Goal: Feedback & Contribution: Leave review/rating

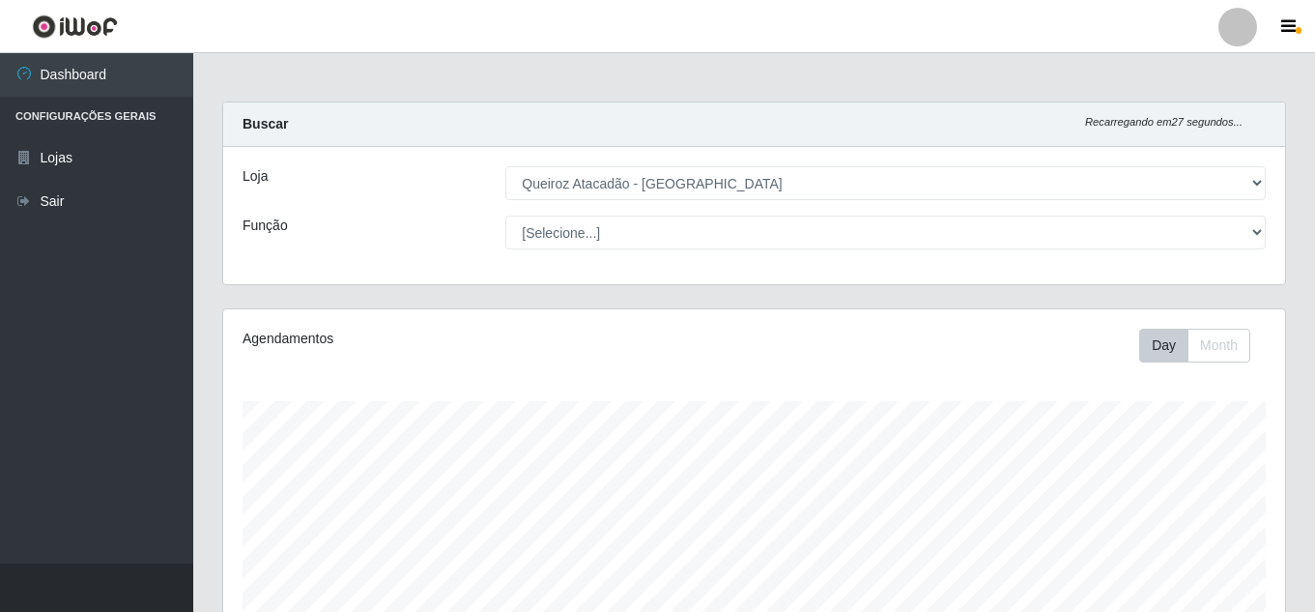
select select "225"
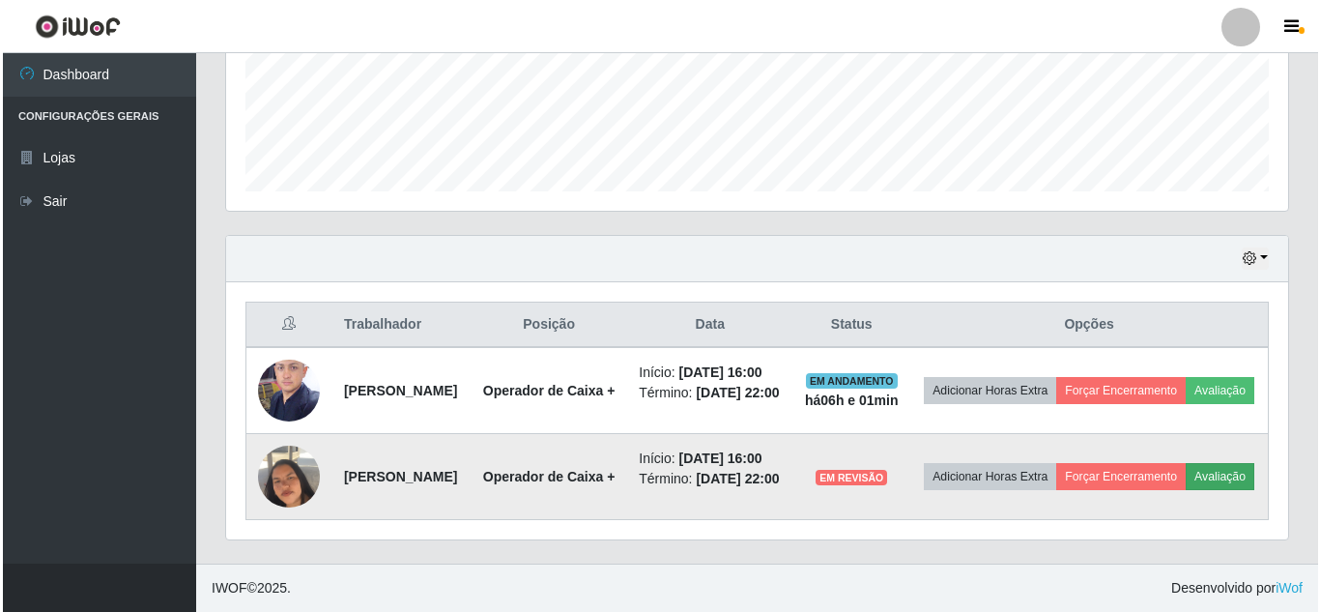
scroll to position [401, 1062]
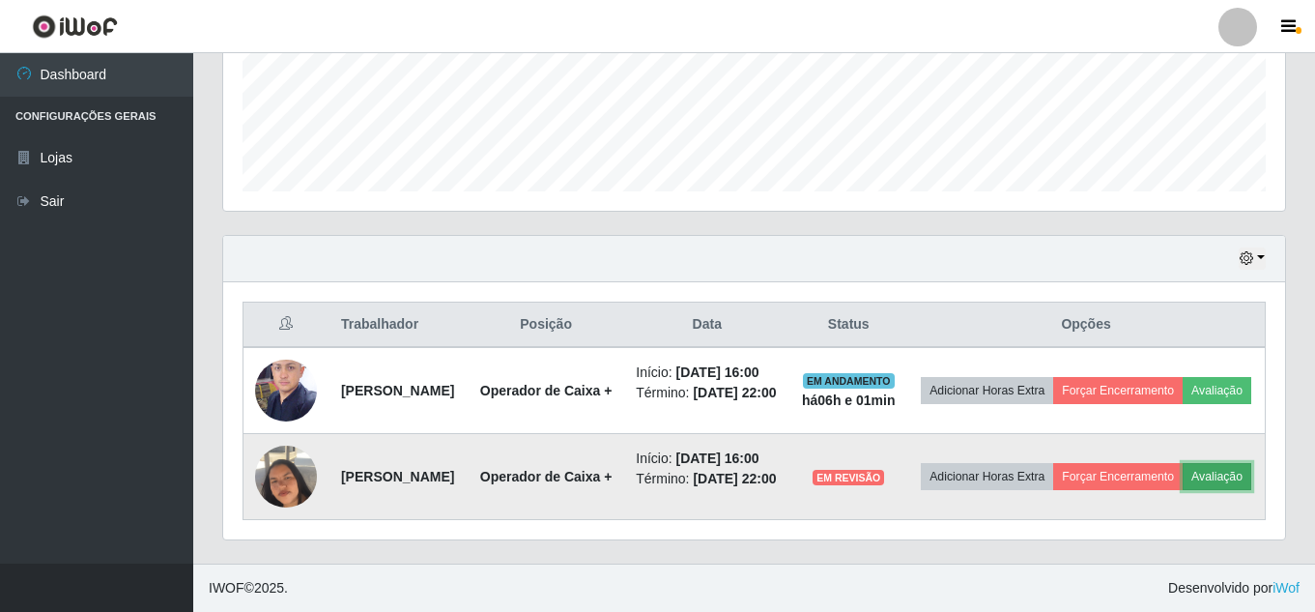
click at [1183, 472] on button "Avaliação" at bounding box center [1217, 476] width 69 height 27
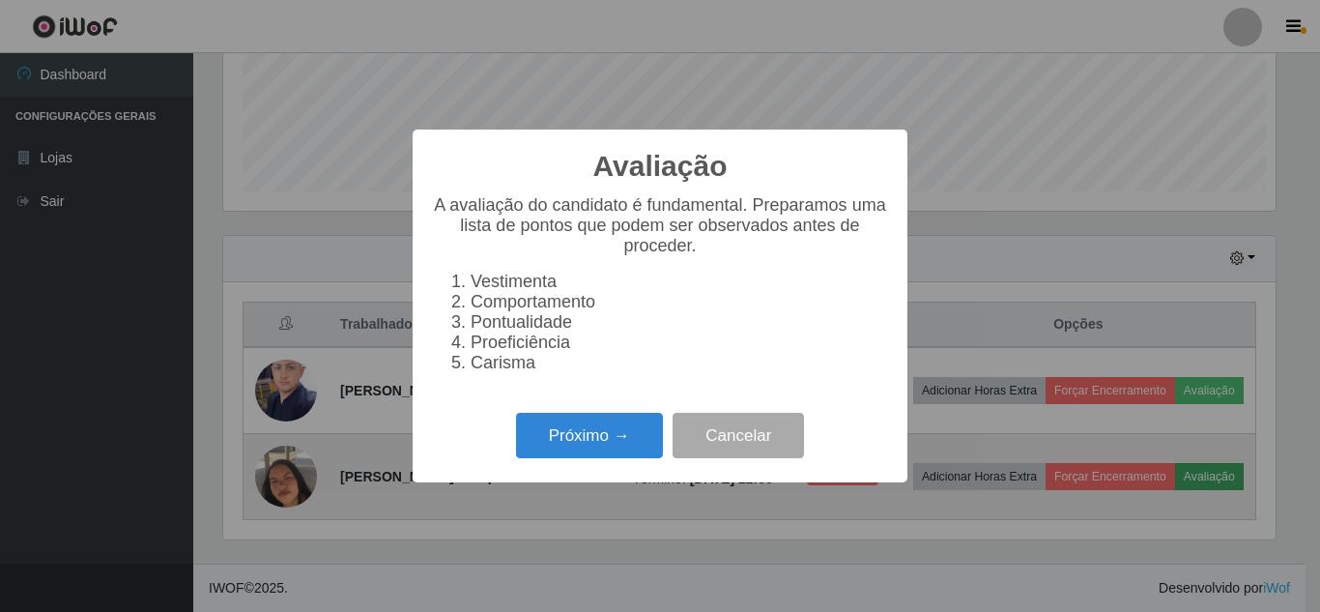
scroll to position [401, 1052]
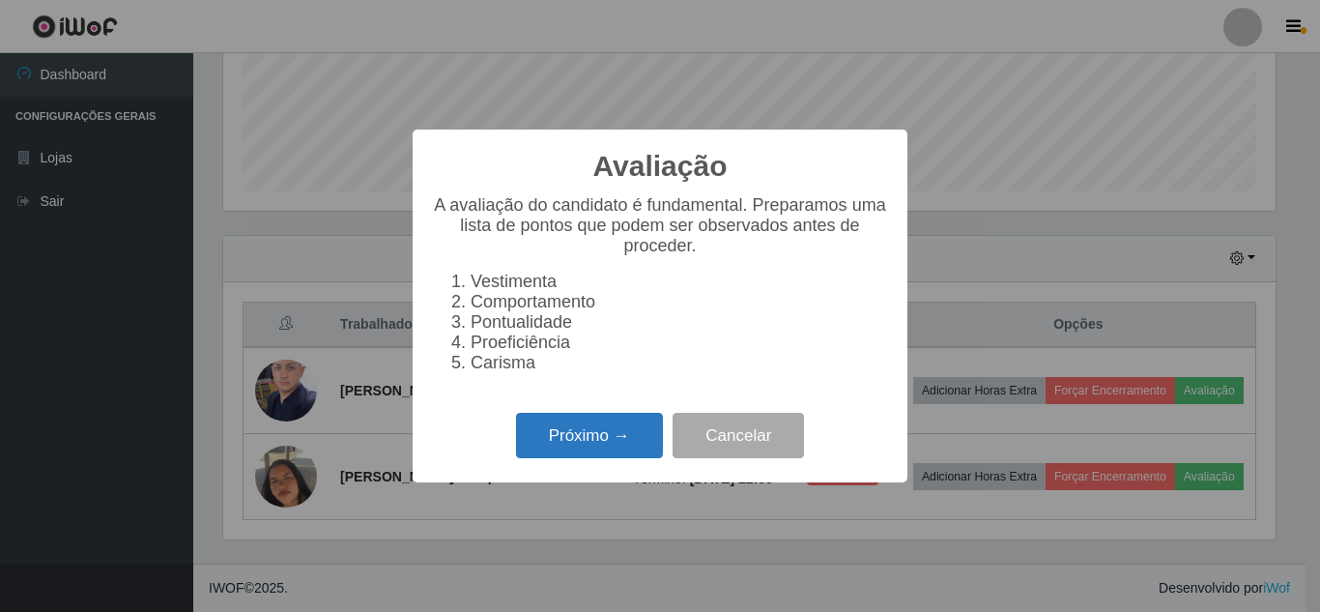
click at [594, 452] on button "Próximo →" at bounding box center [589, 435] width 147 height 45
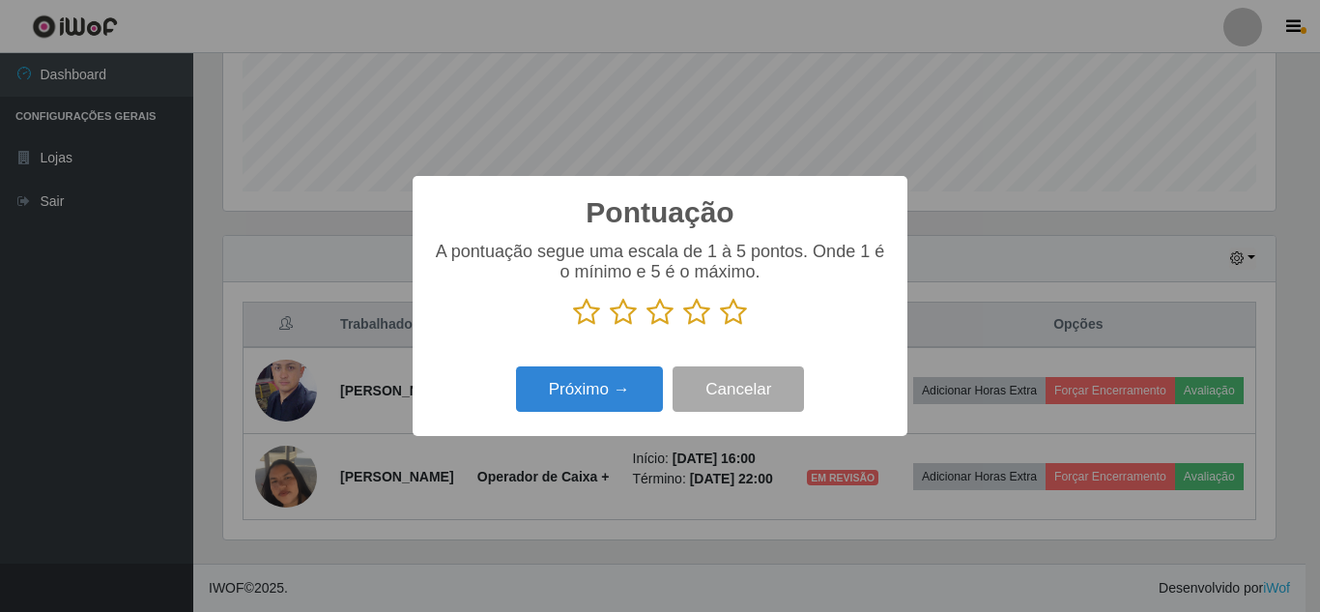
scroll to position [965729, 965078]
click at [732, 316] on icon at bounding box center [733, 312] width 27 height 29
click at [720, 327] on input "radio" at bounding box center [720, 327] width 0 height 0
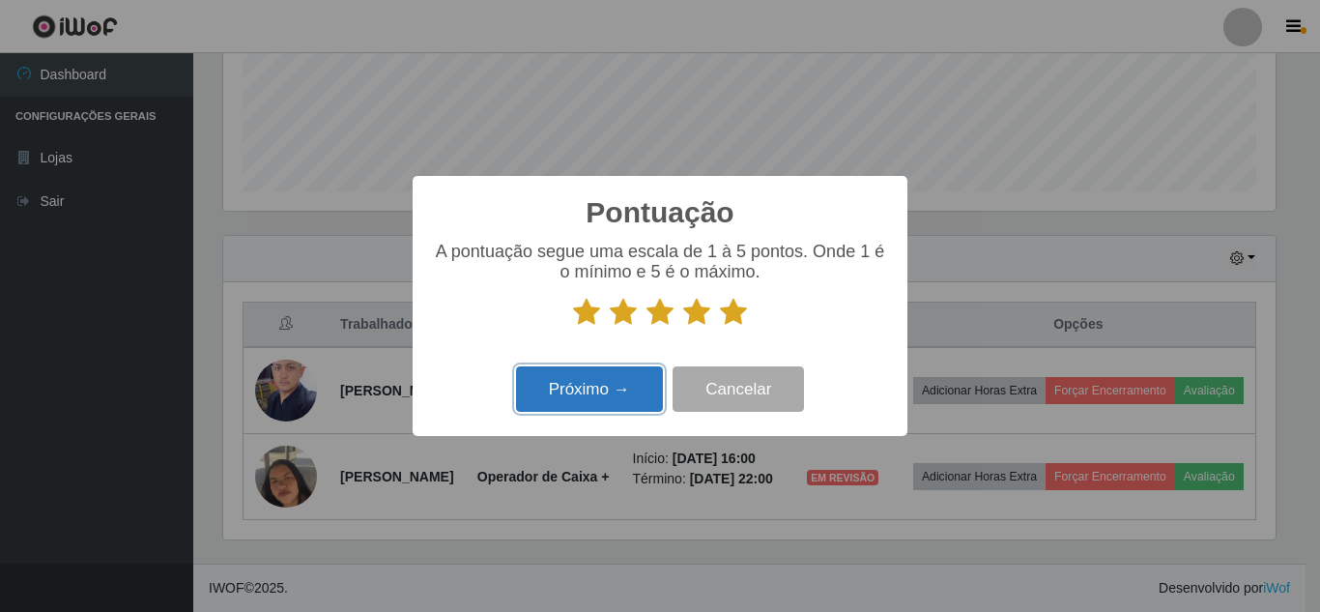
click at [612, 392] on button "Próximo →" at bounding box center [589, 388] width 147 height 45
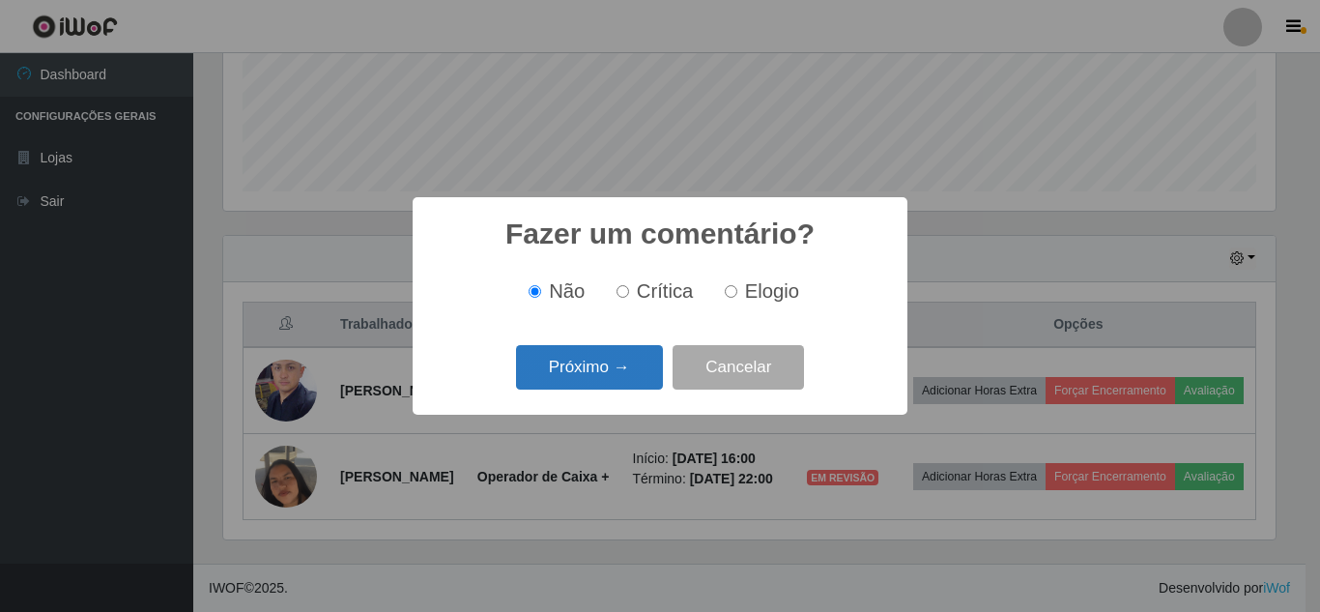
click at [613, 382] on button "Próximo →" at bounding box center [589, 367] width 147 height 45
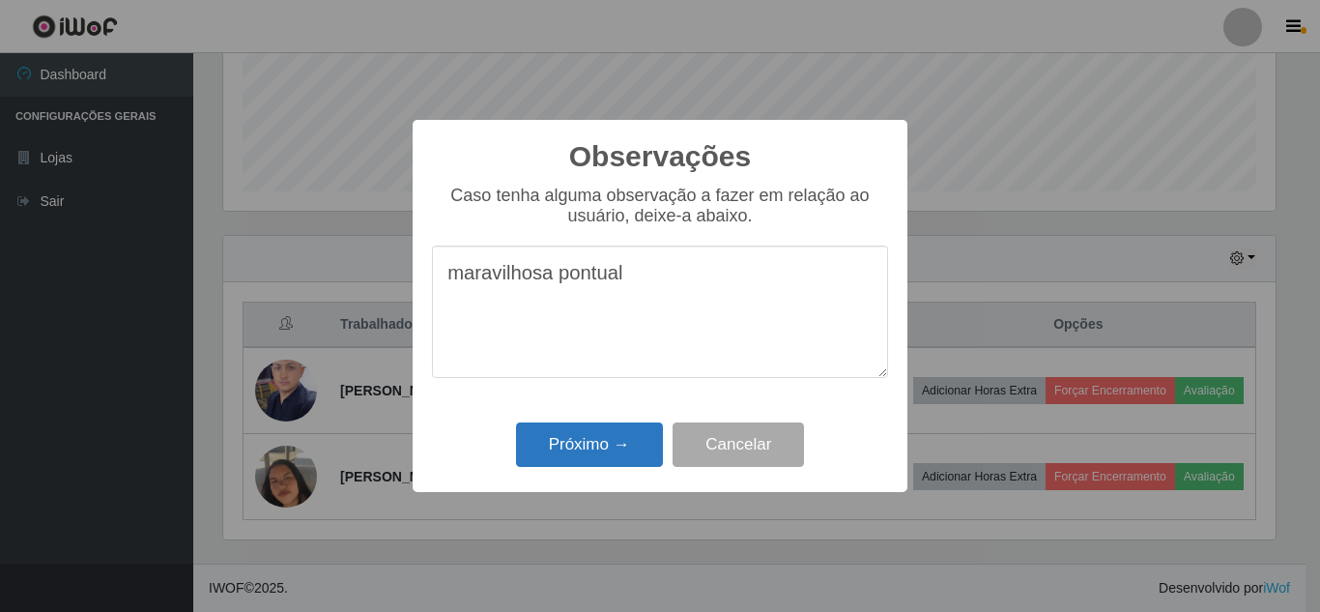
type textarea "maravilhosa pontual"
click at [602, 459] on button "Próximo →" at bounding box center [589, 444] width 147 height 45
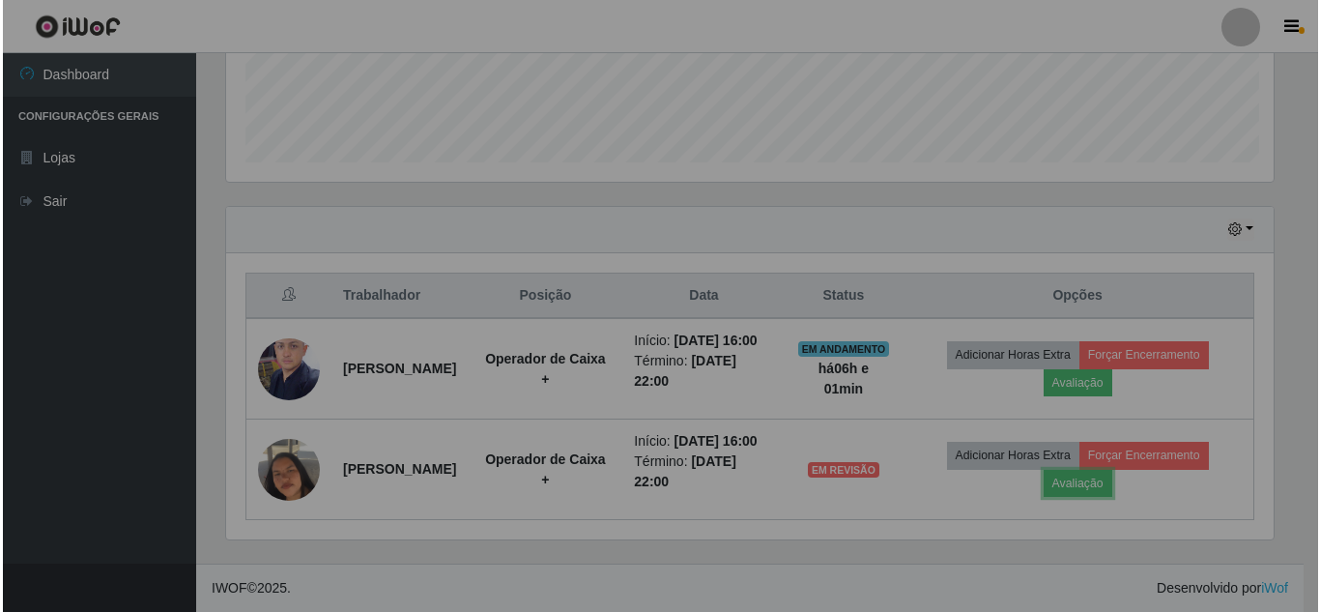
scroll to position [401, 1062]
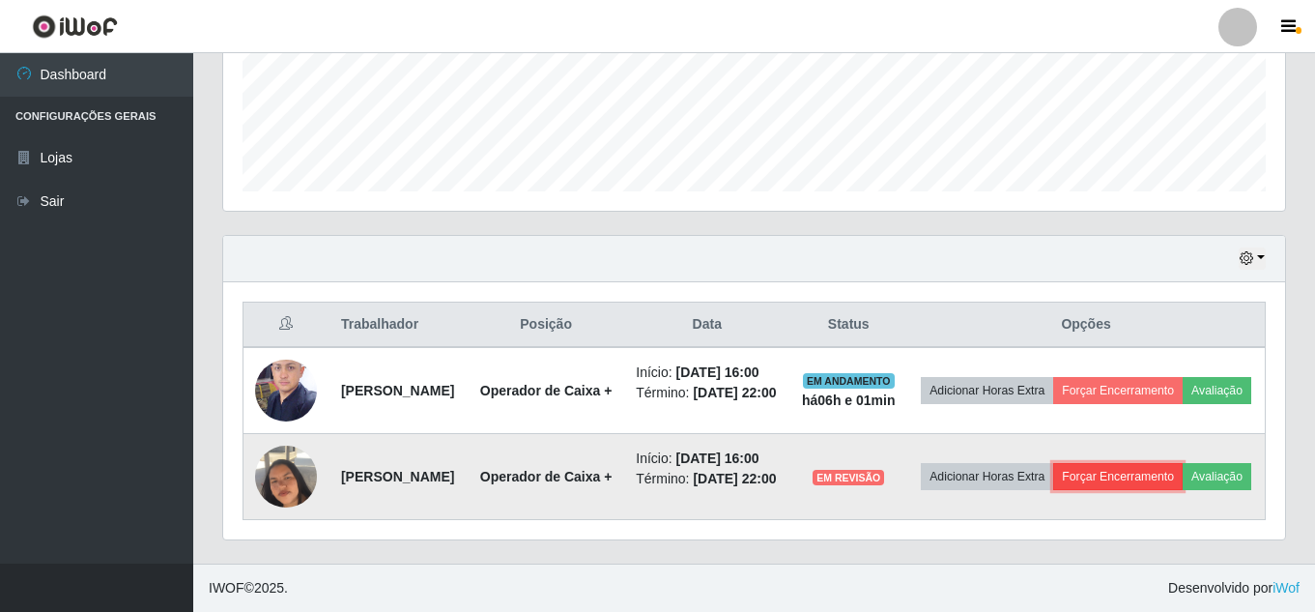
click at [1176, 463] on button "Forçar Encerramento" at bounding box center [1117, 476] width 129 height 27
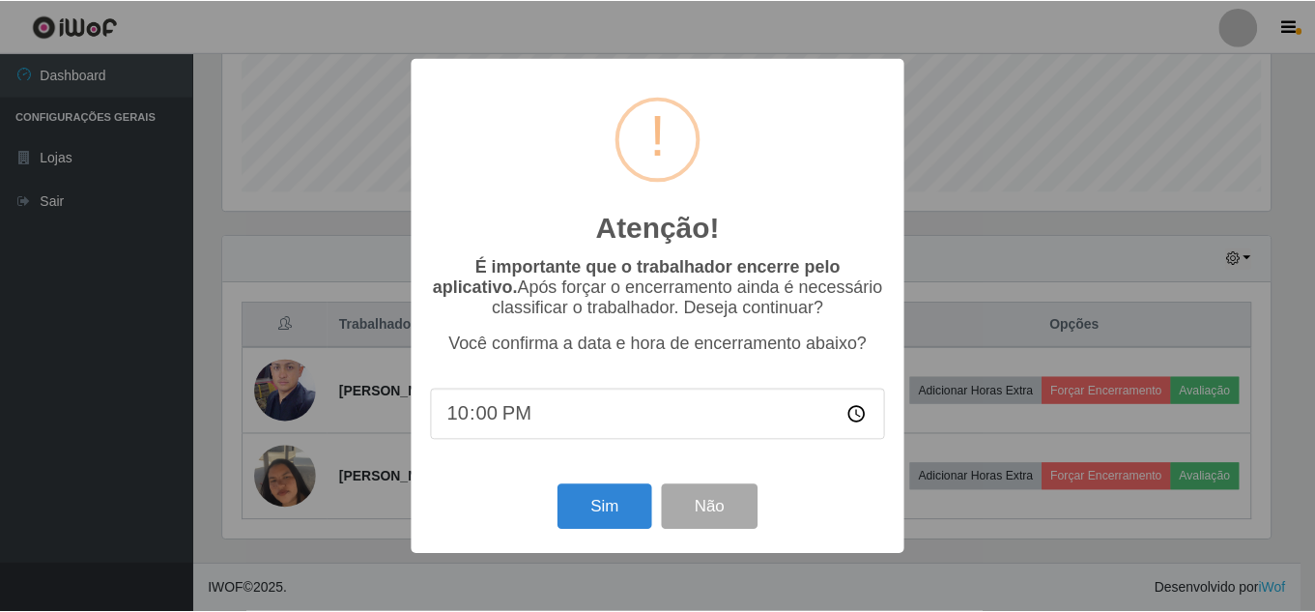
scroll to position [401, 1052]
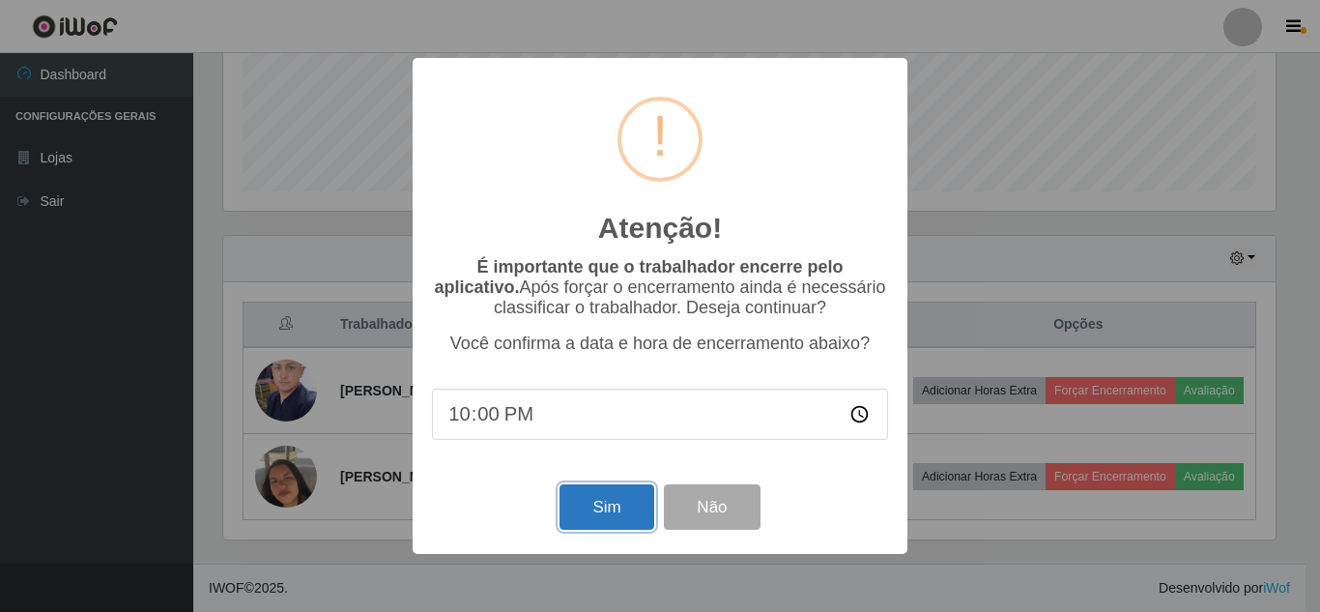
click at [610, 515] on button "Sim" at bounding box center [606, 506] width 94 height 45
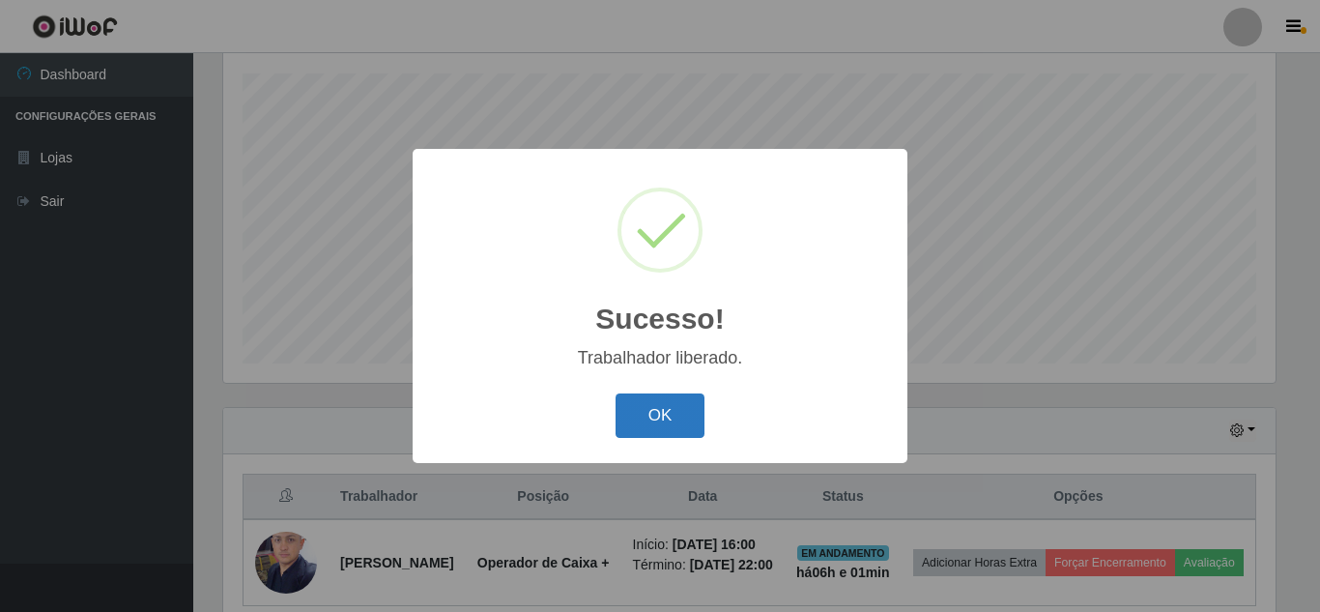
click at [685, 421] on button "OK" at bounding box center [660, 415] width 90 height 45
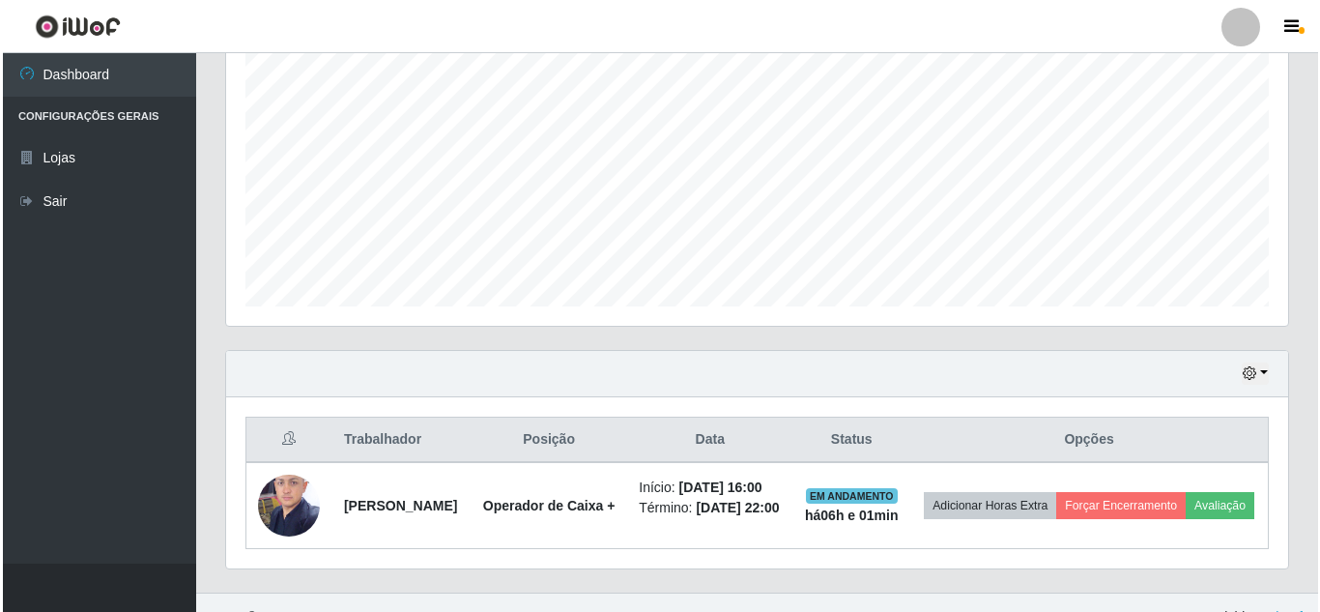
scroll to position [448, 0]
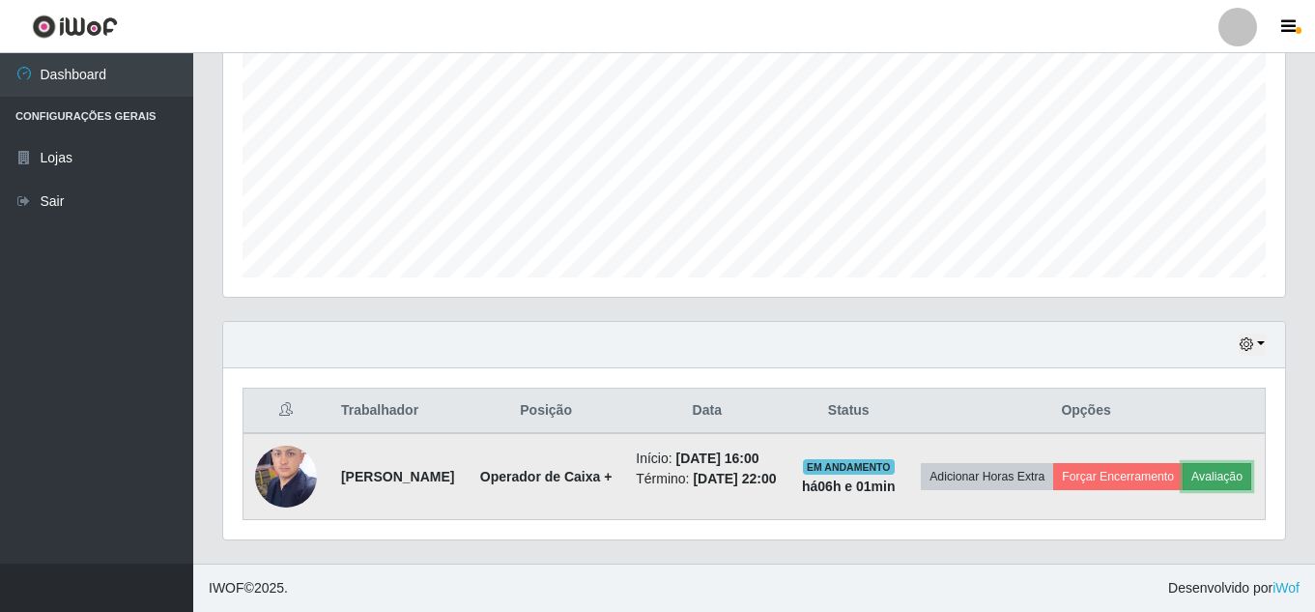
click at [1183, 478] on button "Avaliação" at bounding box center [1217, 476] width 69 height 27
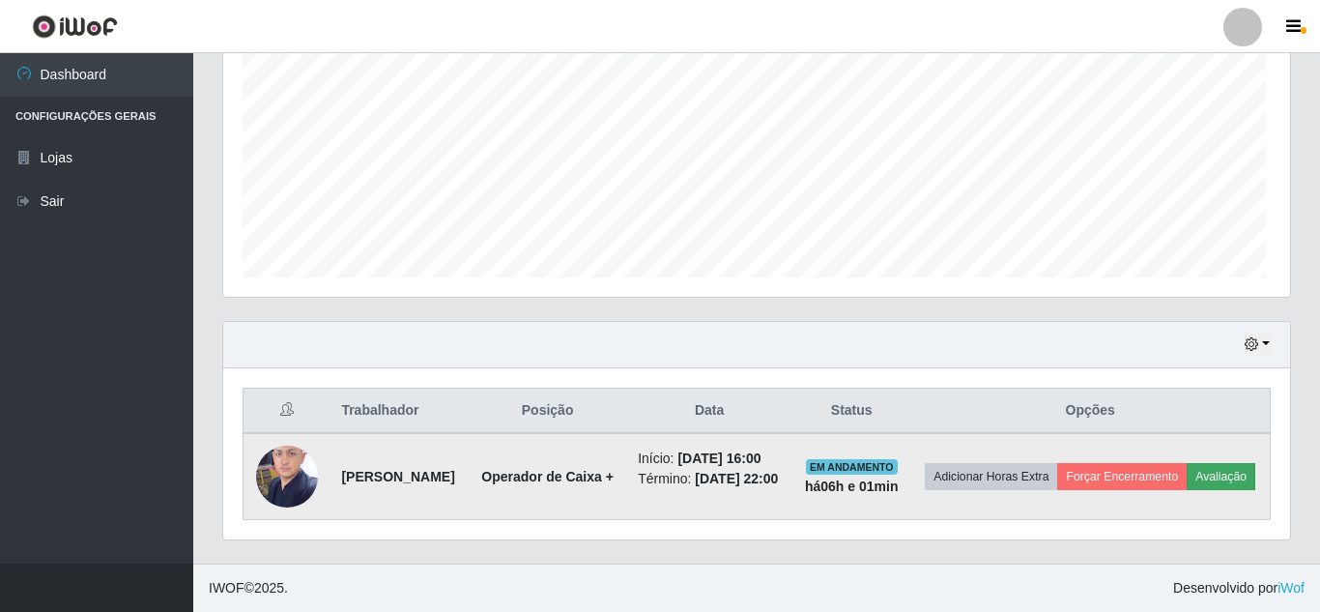
scroll to position [401, 1052]
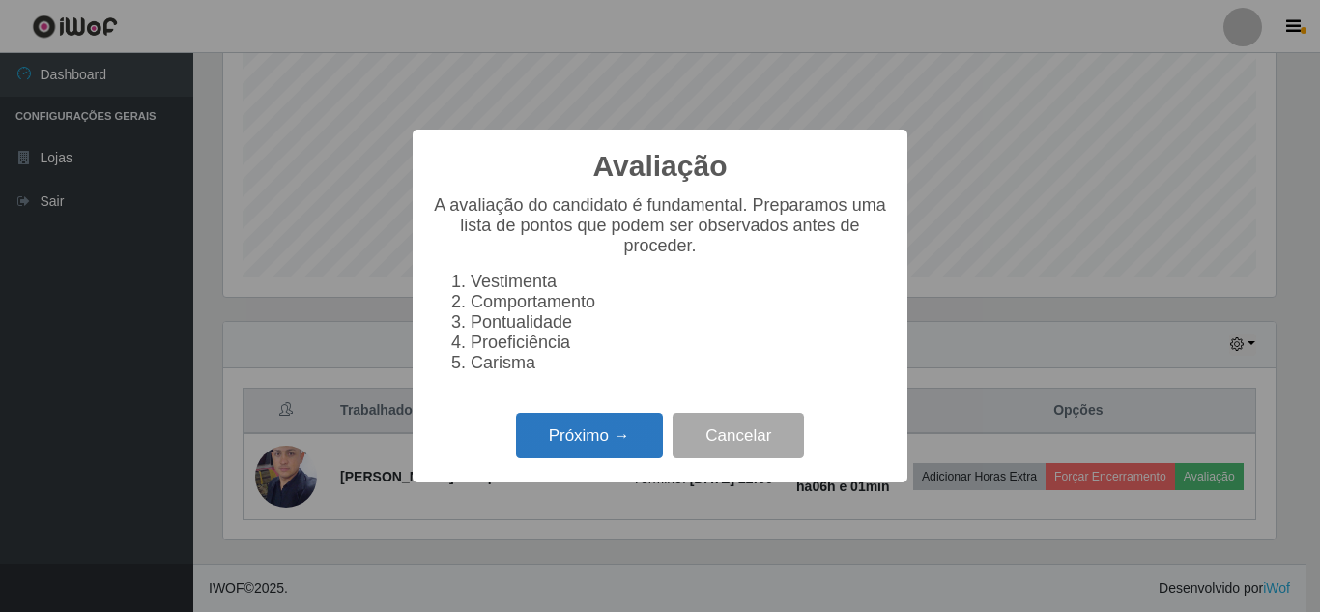
click at [605, 458] on button "Próximo →" at bounding box center [589, 435] width 147 height 45
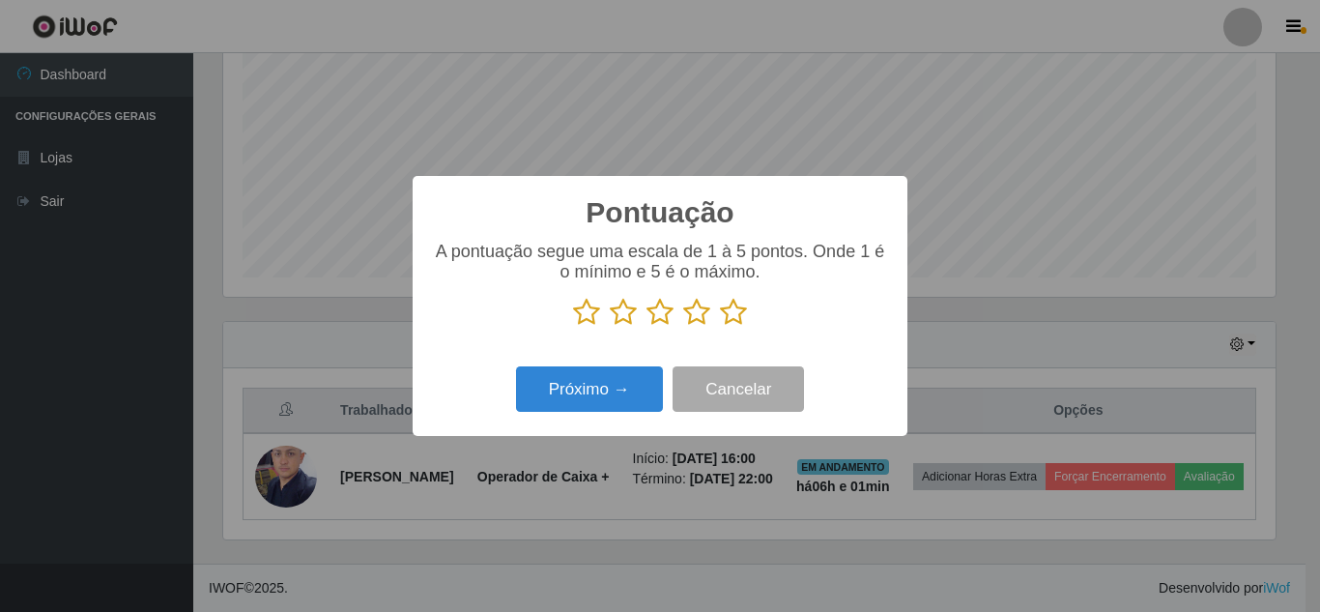
scroll to position [965729, 965078]
click at [734, 321] on icon at bounding box center [733, 312] width 27 height 29
click at [720, 327] on input "radio" at bounding box center [720, 327] width 0 height 0
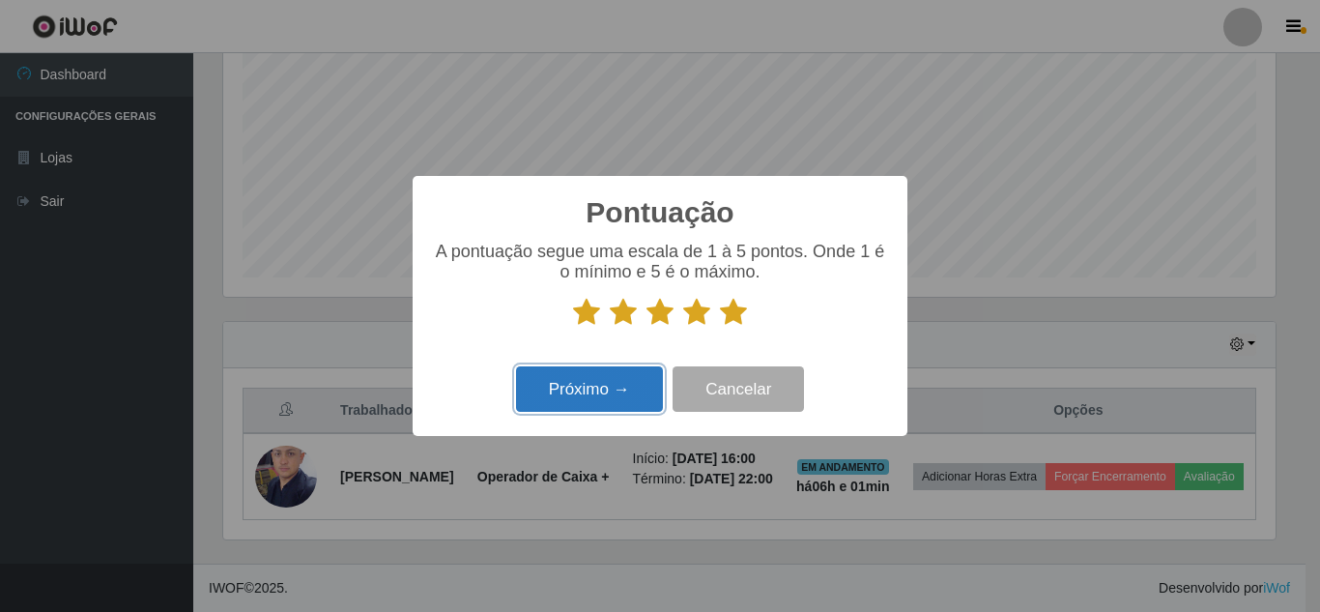
click at [576, 393] on button "Próximo →" at bounding box center [589, 388] width 147 height 45
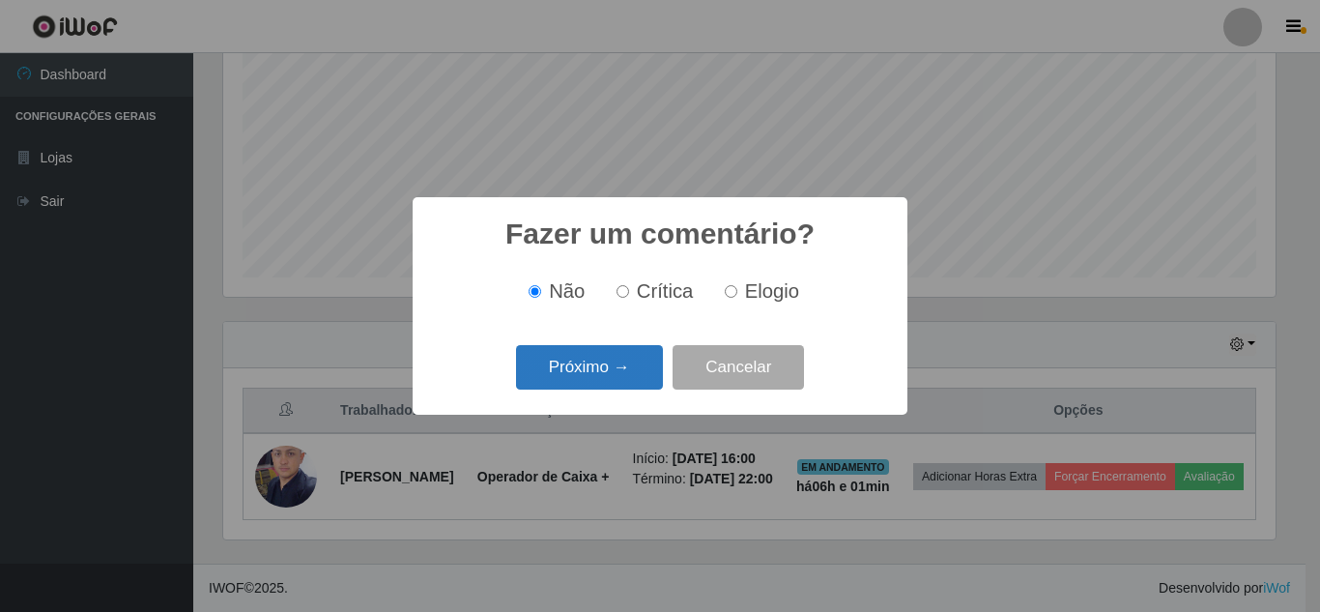
click at [610, 373] on button "Próximo →" at bounding box center [589, 367] width 147 height 45
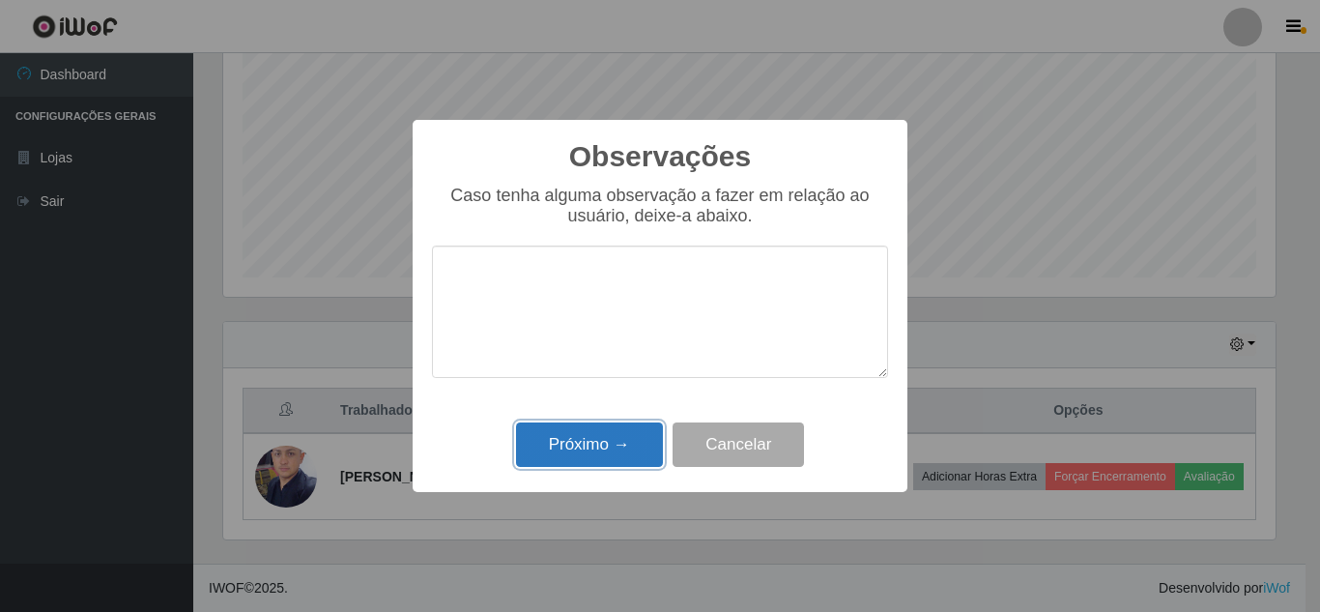
click at [608, 451] on button "Próximo →" at bounding box center [589, 444] width 147 height 45
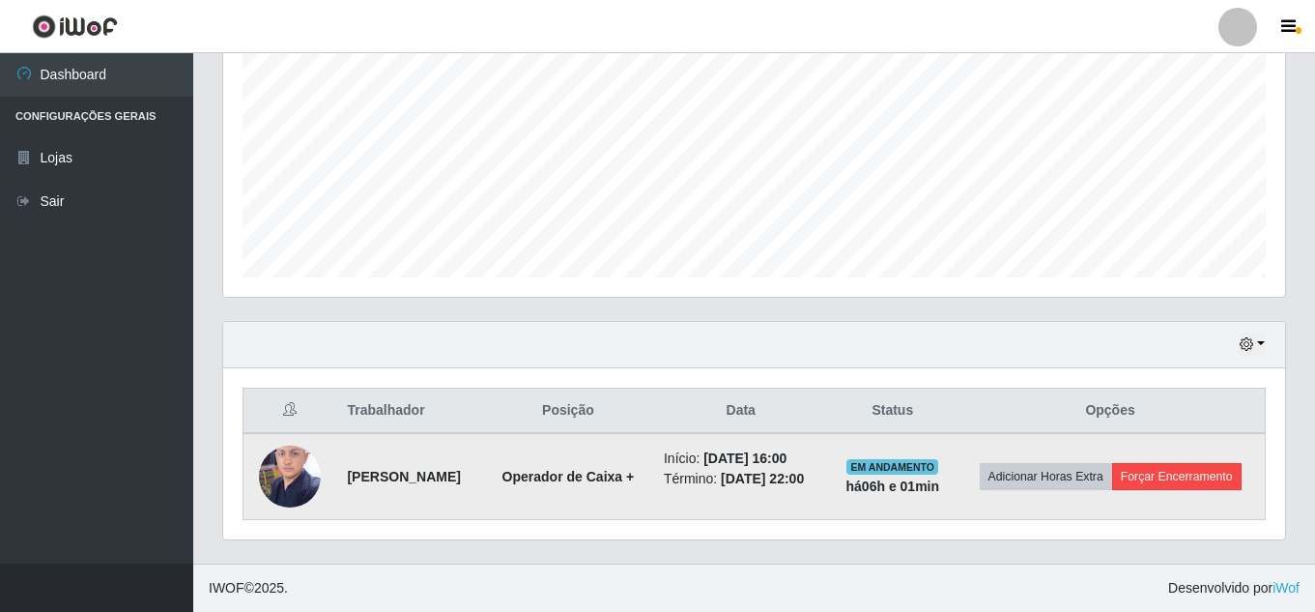
scroll to position [428, 0]
click at [1150, 482] on button "Forçar Encerramento" at bounding box center [1176, 476] width 129 height 27
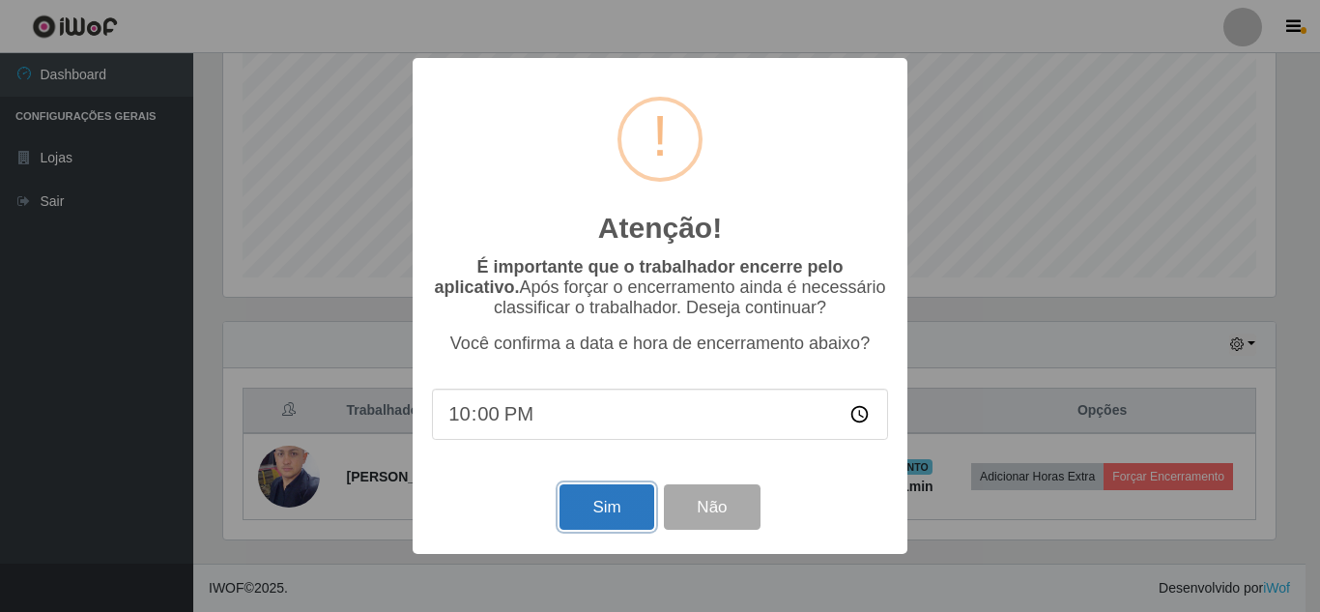
click at [585, 517] on button "Sim" at bounding box center [606, 506] width 94 height 45
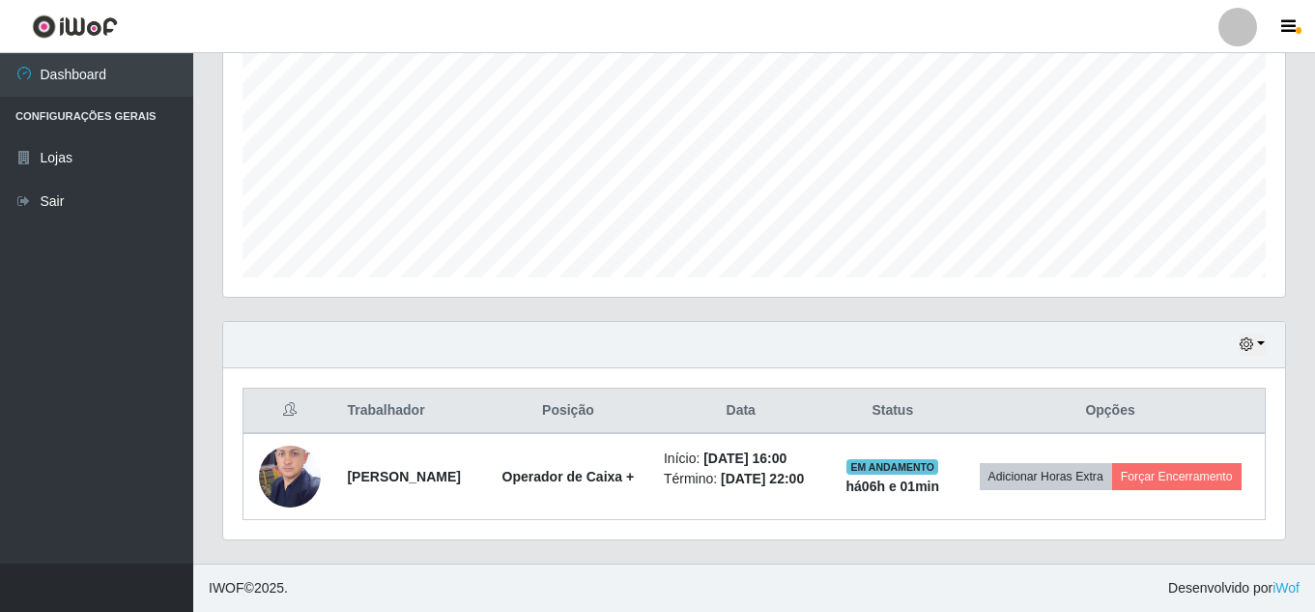
scroll to position [0, 0]
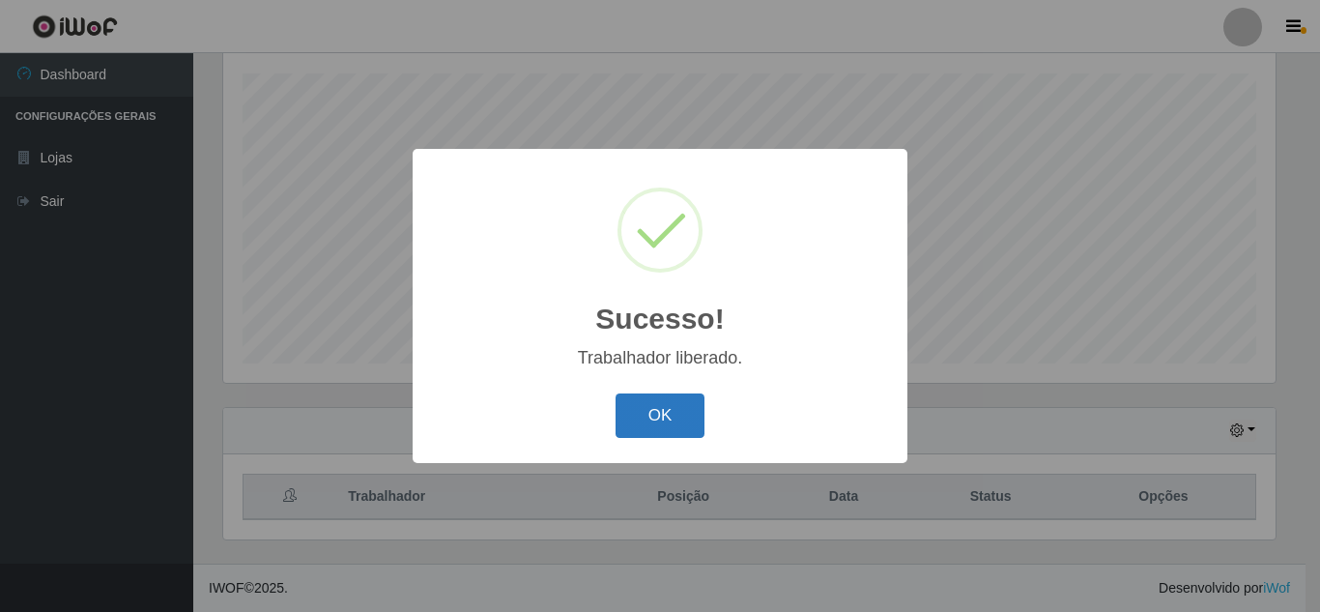
click at [665, 424] on button "OK" at bounding box center [660, 415] width 90 height 45
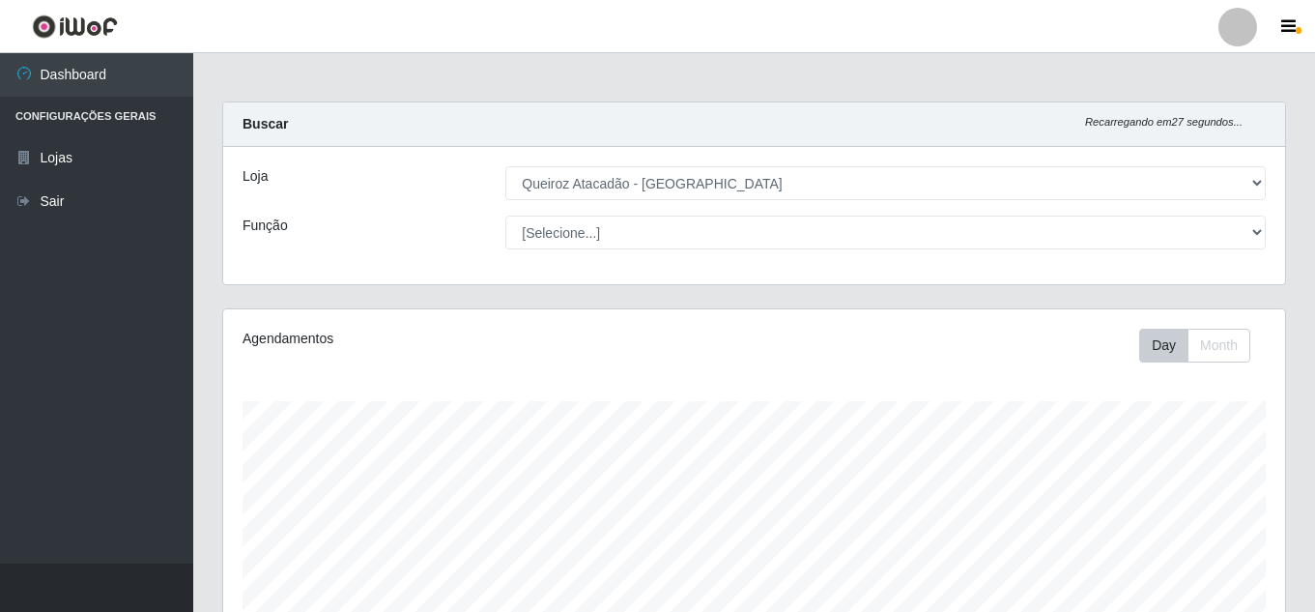
scroll to position [328, 0]
